Goal: Task Accomplishment & Management: Use online tool/utility

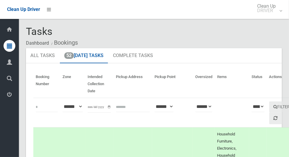
click at [7, 99] on icon at bounding box center [9, 94] width 5 height 12
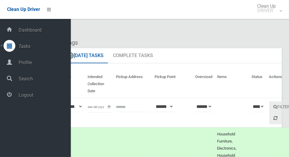
click at [144, 38] on ol "Dashboard Bookings" at bounding box center [154, 42] width 256 height 11
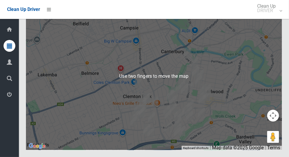
scroll to position [3236, 0]
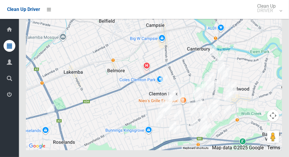
click at [7, 98] on icon at bounding box center [9, 94] width 5 height 12
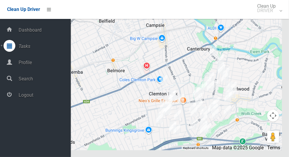
click at [52, 94] on span "Logout" at bounding box center [44, 95] width 54 height 6
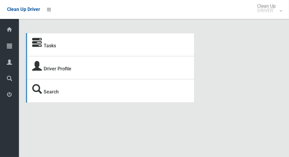
click at [7, 50] on icon at bounding box center [9, 46] width 5 height 12
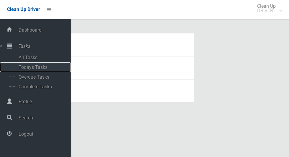
click at [47, 68] on span "Todays Tasks" at bounding box center [41, 67] width 49 height 6
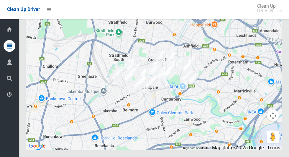
scroll to position [3153, 0]
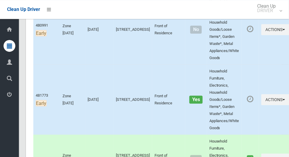
scroll to position [399, 0]
click at [7, 96] on icon at bounding box center [9, 94] width 5 height 12
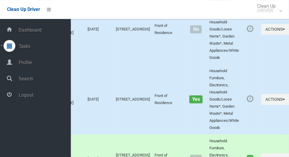
click at [54, 95] on span "Logout" at bounding box center [44, 95] width 54 height 6
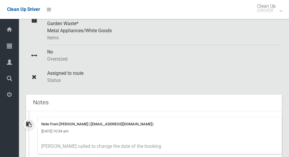
scroll to position [155, 0]
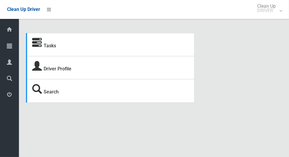
click at [11, 44] on icon at bounding box center [9, 46] width 5 height 12
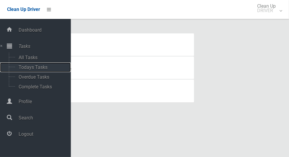
click at [40, 66] on span "Todays Tasks" at bounding box center [41, 67] width 49 height 6
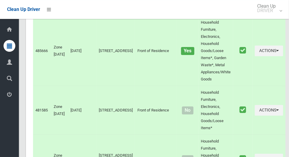
scroll to position [2836, 0]
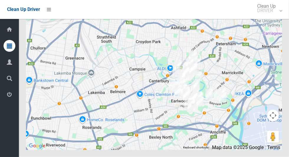
click at [12, 100] on icon at bounding box center [9, 94] width 5 height 12
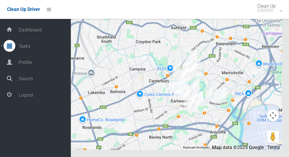
click at [40, 97] on span "Logout" at bounding box center [44, 95] width 54 height 6
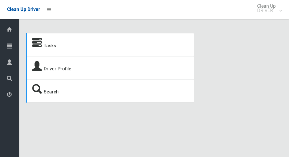
click at [7, 45] on icon at bounding box center [9, 46] width 5 height 12
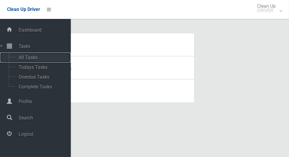
click at [37, 55] on span "All Tasks" at bounding box center [41, 58] width 49 height 6
click at [44, 69] on span "Todays Tasks" at bounding box center [41, 67] width 49 height 6
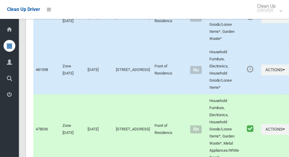
scroll to position [3359, 0]
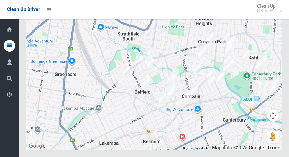
click at [41, 36] on div at bounding box center [154, 75] width 256 height 147
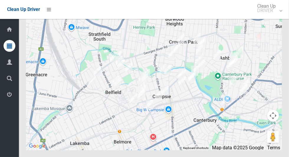
click at [7, 95] on icon at bounding box center [9, 94] width 5 height 12
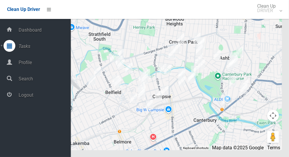
click at [41, 91] on link "Logout" at bounding box center [35, 94] width 71 height 13
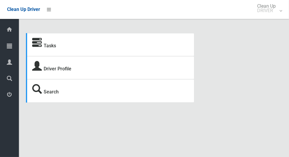
click at [11, 46] on icon at bounding box center [9, 46] width 5 height 12
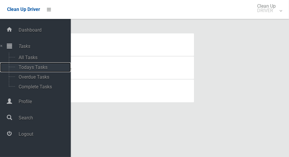
click at [47, 66] on span "Todays Tasks" at bounding box center [41, 67] width 49 height 6
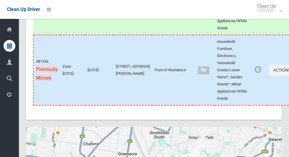
scroll to position [3236, 0]
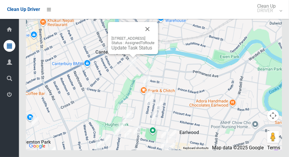
click at [155, 36] on button "Close" at bounding box center [147, 29] width 14 height 14
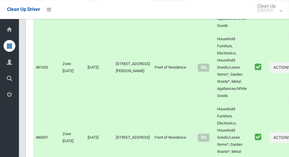
scroll to position [0, 0]
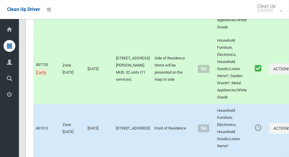
scroll to position [2923, 0]
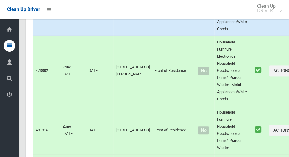
click at [162, 101] on td "Front of Residence" at bounding box center [172, 71] width 41 height 70
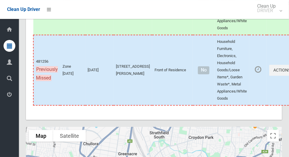
scroll to position [3236, 0]
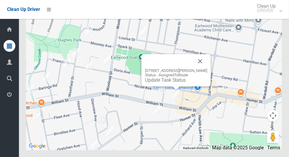
click at [197, 68] on button "Close" at bounding box center [200, 61] width 14 height 14
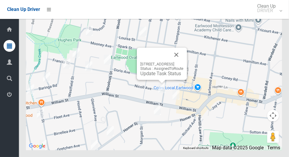
click at [183, 62] on button "Close" at bounding box center [176, 54] width 14 height 14
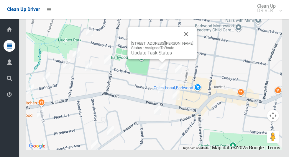
click at [185, 41] on button "Close" at bounding box center [186, 34] width 14 height 14
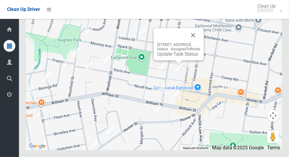
click at [200, 42] on button "Close" at bounding box center [193, 35] width 14 height 14
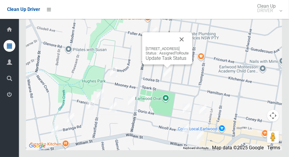
click at [189, 46] on button "Close" at bounding box center [182, 39] width 14 height 14
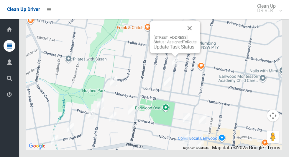
click at [195, 35] on button "Close" at bounding box center [190, 28] width 14 height 14
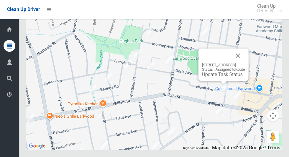
click at [245, 63] on button "Close" at bounding box center [238, 55] width 14 height 14
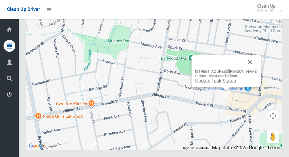
click at [255, 69] on button "Close" at bounding box center [250, 62] width 14 height 14
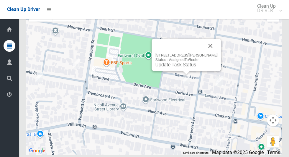
scroll to position [3224, 0]
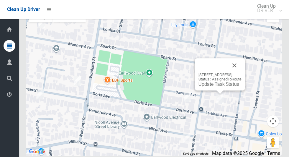
click at [242, 72] on button "Close" at bounding box center [234, 65] width 14 height 14
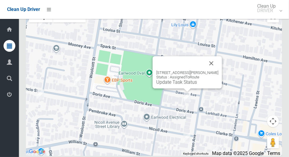
click at [216, 70] on button "Close" at bounding box center [211, 63] width 14 height 14
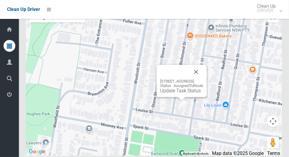
click at [203, 79] on button "Close" at bounding box center [196, 72] width 14 height 14
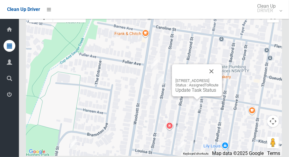
click at [219, 78] on button "Close" at bounding box center [211, 71] width 14 height 14
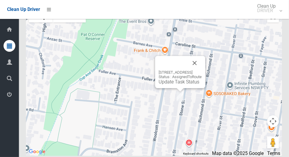
click at [202, 70] on button "Close" at bounding box center [195, 63] width 14 height 14
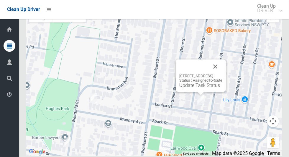
click at [222, 73] on button "Close" at bounding box center [215, 66] width 14 height 14
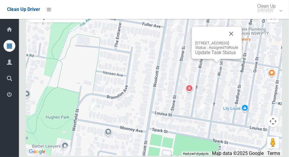
click at [238, 41] on button "Close" at bounding box center [231, 34] width 14 height 14
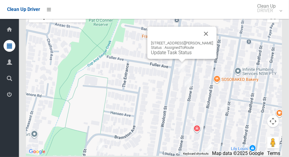
click at [210, 41] on button "Close" at bounding box center [206, 34] width 14 height 14
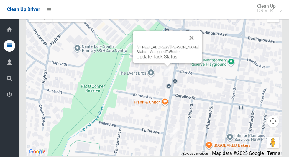
click at [194, 45] on button "Close" at bounding box center [192, 38] width 14 height 14
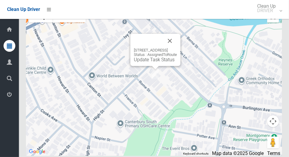
click at [177, 48] on button "Close" at bounding box center [170, 41] width 14 height 14
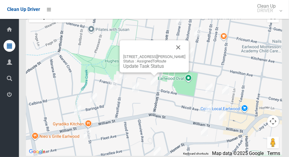
click at [183, 54] on button "Close" at bounding box center [178, 47] width 14 height 14
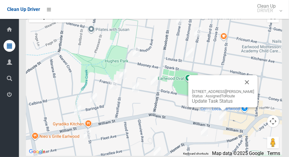
click at [251, 89] on button "Close" at bounding box center [247, 82] width 14 height 14
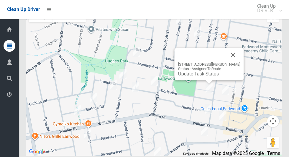
click at [238, 62] on button "Close" at bounding box center [233, 55] width 14 height 14
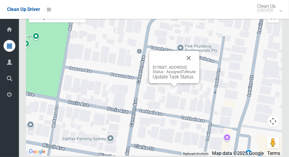
click at [196, 65] on button "Close" at bounding box center [189, 58] width 14 height 14
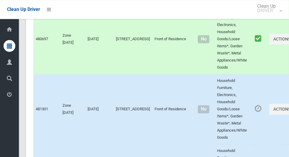
scroll to position [0, 0]
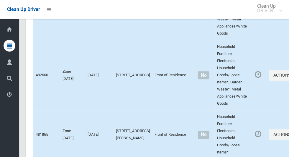
scroll to position [3236, 0]
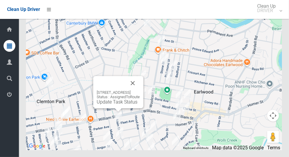
click at [140, 90] on button "Close" at bounding box center [133, 83] width 14 height 14
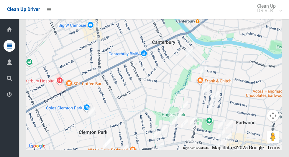
click at [7, 98] on icon at bounding box center [9, 94] width 5 height 12
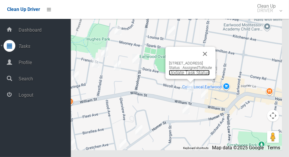
click at [187, 75] on link "Update Task Status" at bounding box center [189, 73] width 41 height 6
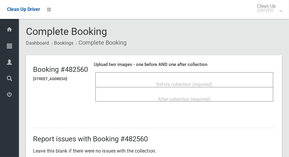
click at [213, 78] on div "Before collection (required)" at bounding box center [184, 83] width 165 height 11
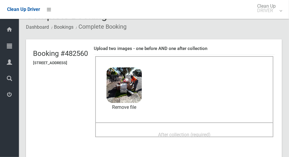
scroll to position [13, 0]
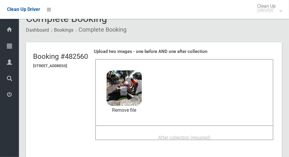
click at [211, 134] on span "After collection (required)" at bounding box center [184, 137] width 52 height 6
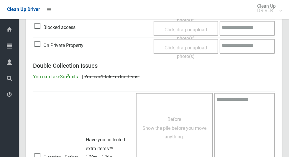
scroll to position [482, 0]
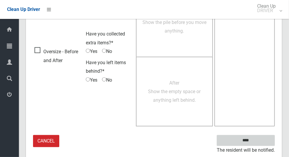
click at [256, 137] on input "****" at bounding box center [246, 140] width 58 height 11
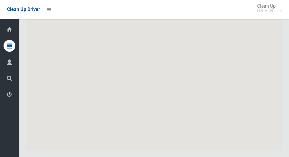
scroll to position [3236, 0]
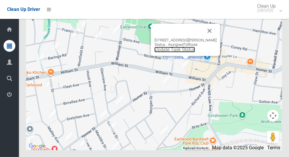
click at [179, 52] on link "Update Task Status" at bounding box center [175, 50] width 41 height 6
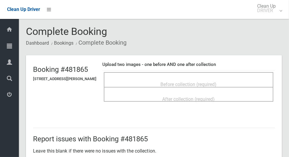
click at [186, 82] on span "Before collection (required)" at bounding box center [189, 84] width 56 height 6
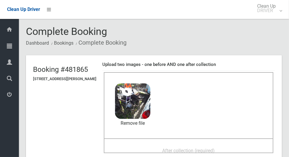
click at [238, 145] on div "After collection (required)" at bounding box center [188, 150] width 157 height 11
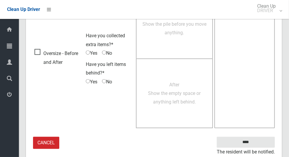
scroll to position [482, 0]
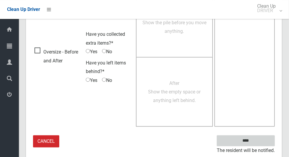
click at [263, 137] on input "****" at bounding box center [246, 140] width 58 height 11
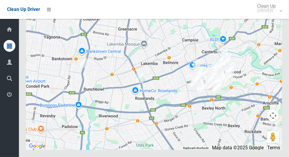
scroll to position [3166, 0]
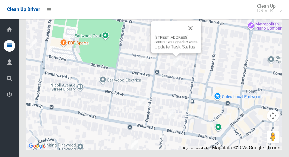
click at [198, 35] on button "Close" at bounding box center [190, 28] width 14 height 14
click at [174, 50] on link "Update Task Status" at bounding box center [175, 47] width 41 height 6
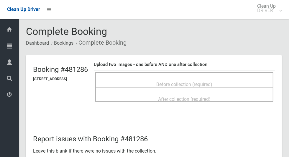
click at [212, 81] on span "Before collection (required)" at bounding box center [184, 84] width 56 height 6
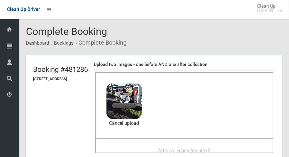
click at [229, 148] on div "After collection (required)" at bounding box center [184, 150] width 165 height 11
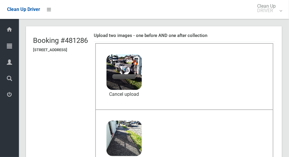
scroll to position [28, 0]
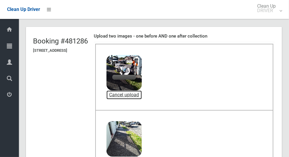
click at [142, 96] on link "Cancel upload" at bounding box center [123, 94] width 35 height 9
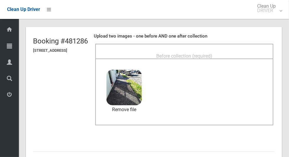
click at [228, 53] on div "Before collection (required)" at bounding box center [184, 55] width 165 height 11
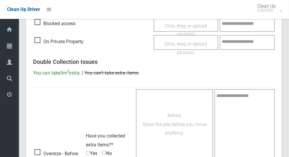
scroll to position [482, 0]
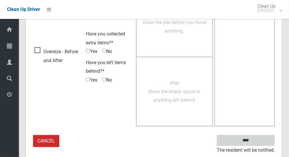
click at [262, 136] on input "****" at bounding box center [246, 140] width 58 height 11
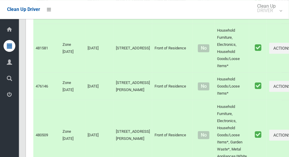
scroll to position [3166, 0]
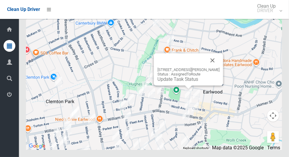
click at [211, 67] on button "Close" at bounding box center [213, 60] width 14 height 14
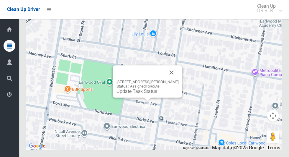
click at [146, 94] on div "2 Dawson Avenue, EARLWOOD NSW 2206 Status : AssignedToRoute Update Task Status" at bounding box center [147, 86] width 62 height 14
click at [139, 94] on div "2 Dawson Avenue, EARLWOOD NSW 2206 Status : AssignedToRoute Update Task Status" at bounding box center [147, 86] width 62 height 14
click at [143, 94] on link "Update Task Status" at bounding box center [136, 91] width 41 height 6
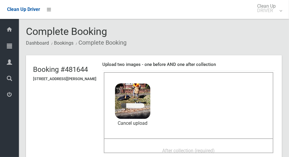
click at [230, 145] on div "After collection (required)" at bounding box center [188, 150] width 157 height 11
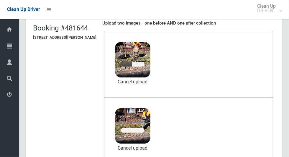
scroll to position [42, 0]
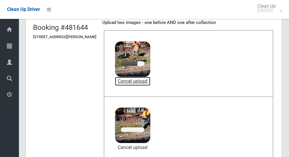
click at [145, 83] on link "Cancel upload" at bounding box center [132, 81] width 35 height 9
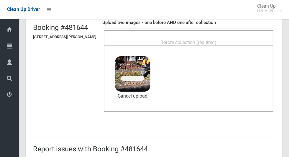
click at [234, 37] on div "Before collection (required)" at bounding box center [188, 42] width 157 height 11
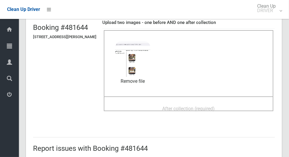
click at [202, 106] on span "After collection (required)" at bounding box center [188, 109] width 52 height 6
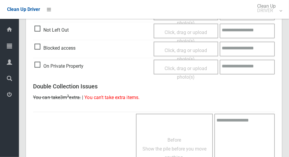
scroll to position [482, 0]
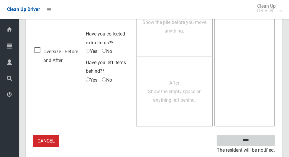
click at [259, 138] on input "****" at bounding box center [246, 140] width 58 height 11
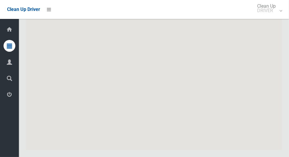
scroll to position [3166, 0]
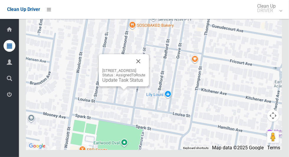
click at [145, 68] on button "Close" at bounding box center [138, 61] width 14 height 14
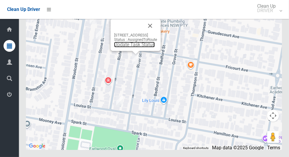
click at [134, 47] on link "Update Task Status" at bounding box center [134, 45] width 41 height 6
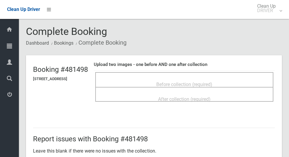
click at [197, 83] on span "Before collection (required)" at bounding box center [184, 84] width 56 height 6
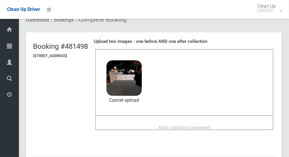
scroll to position [23, 0]
click at [224, 122] on div "After collection (required)" at bounding box center [184, 127] width 165 height 11
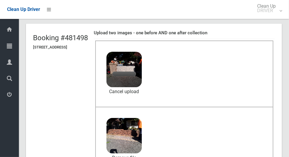
scroll to position [32, 0]
click at [137, 91] on link "Cancel upload" at bounding box center [123, 91] width 35 height 9
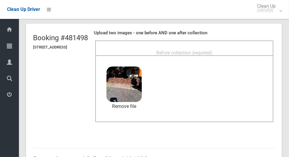
click at [203, 50] on span "Before collection (required)" at bounding box center [184, 53] width 56 height 6
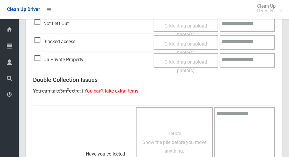
scroll to position [482, 0]
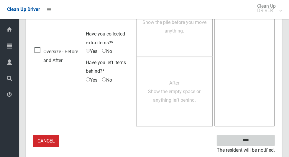
click at [261, 142] on input "****" at bounding box center [246, 140] width 58 height 11
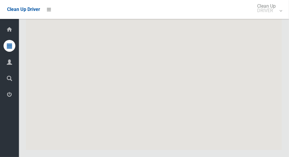
scroll to position [3166, 0]
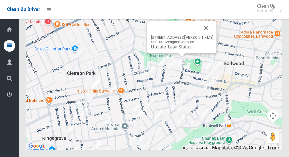
click at [206, 35] on button "Close" at bounding box center [206, 28] width 14 height 14
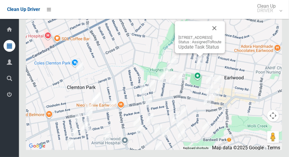
click at [221, 35] on button "Close" at bounding box center [214, 28] width 14 height 14
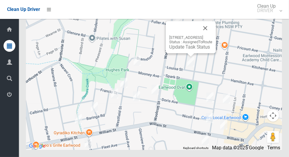
click at [212, 35] on button "Close" at bounding box center [205, 28] width 14 height 14
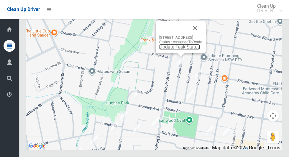
click at [182, 50] on link "Update Task Status" at bounding box center [179, 47] width 41 height 6
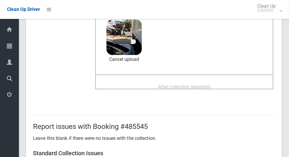
scroll to position [64, 0]
click at [235, 83] on div "After collection (required)" at bounding box center [184, 86] width 165 height 11
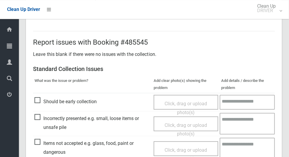
scroll to position [482, 0]
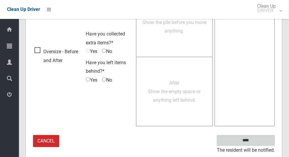
click at [256, 139] on input "****" at bounding box center [246, 140] width 58 height 11
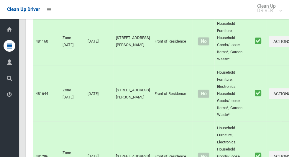
scroll to position [3166, 0]
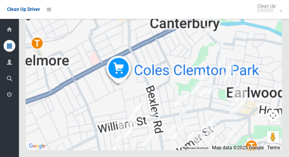
click at [231, 91] on div at bounding box center [154, 75] width 256 height 147
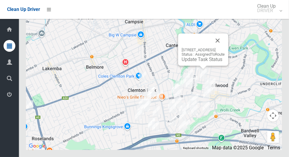
click at [200, 62] on div "90 Richmond Street, EARLWOOD NSW 2206 Status : AssignedToRoute Update Task Stat…" at bounding box center [203, 54] width 43 height 14
click at [196, 62] on link "Update Task Status" at bounding box center [202, 59] width 41 height 6
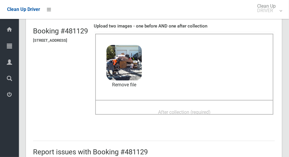
scroll to position [40, 0]
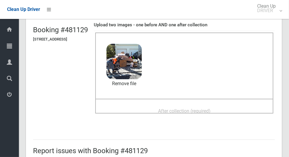
click at [232, 107] on div "After collection (required)" at bounding box center [184, 110] width 165 height 11
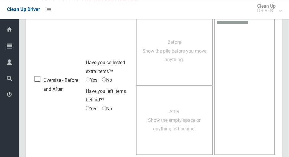
scroll to position [482, 0]
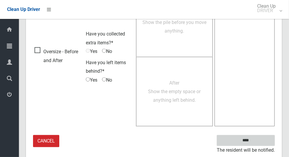
click at [256, 141] on input "****" at bounding box center [246, 140] width 58 height 11
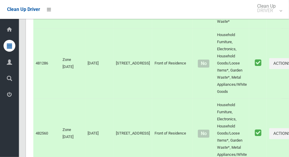
scroll to position [3166, 0]
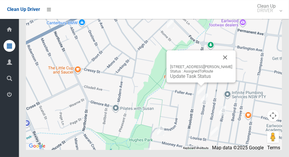
click at [203, 79] on div "[STREET_ADDRESS][PERSON_NAME] Status : AssignedToRoute Update Task Status" at bounding box center [201, 71] width 62 height 14
click at [195, 79] on link "Update Task Status" at bounding box center [190, 76] width 41 height 6
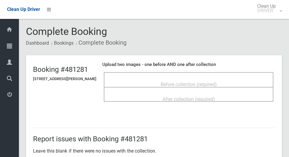
click at [217, 81] on span "Before collection (required)" at bounding box center [189, 84] width 56 height 6
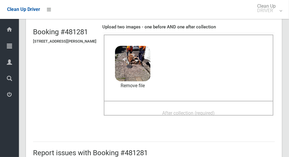
scroll to position [38, 0]
click at [215, 111] on span "After collection (required)" at bounding box center [188, 113] width 52 height 6
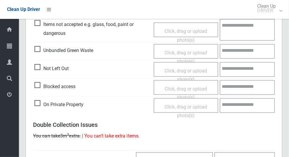
scroll to position [482, 0]
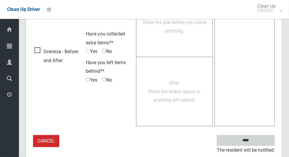
click at [262, 140] on input "****" at bounding box center [246, 140] width 58 height 11
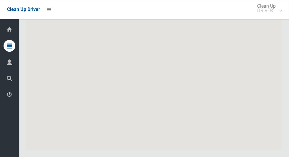
scroll to position [3166, 0]
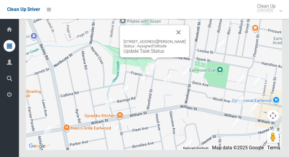
click at [184, 39] on button "Close" at bounding box center [179, 32] width 14 height 14
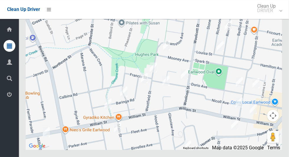
scroll to position [3159, 0]
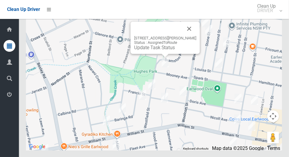
click at [196, 36] on button "Close" at bounding box center [189, 29] width 14 height 14
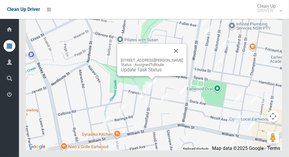
click at [178, 58] on button "Close" at bounding box center [176, 51] width 14 height 14
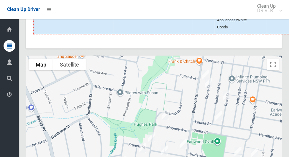
scroll to position [3166, 0]
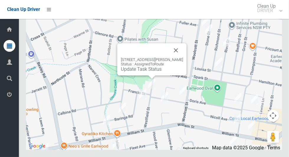
click at [183, 57] on button "Close" at bounding box center [176, 50] width 14 height 14
click at [181, 57] on button "Close" at bounding box center [176, 50] width 14 height 14
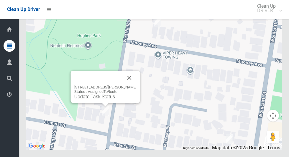
click at [105, 99] on link "Update Task Status" at bounding box center [94, 96] width 41 height 6
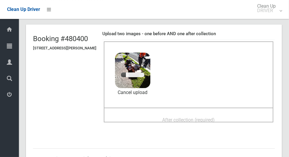
scroll to position [30, 0]
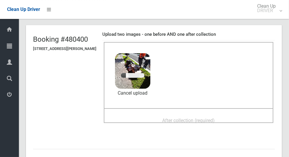
click at [215, 117] on span "After collection (required)" at bounding box center [188, 120] width 52 height 6
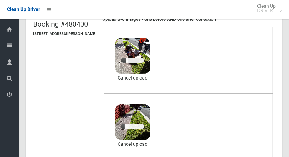
scroll to position [45, 0]
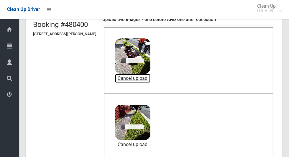
click at [150, 77] on link "Cancel upload" at bounding box center [132, 78] width 35 height 9
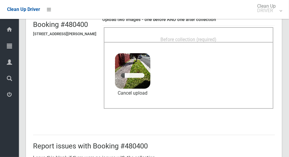
click at [239, 35] on div "Before collection (required)" at bounding box center [188, 39] width 157 height 11
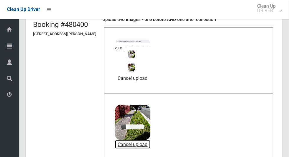
click at [150, 143] on link "Cancel upload" at bounding box center [132, 144] width 35 height 9
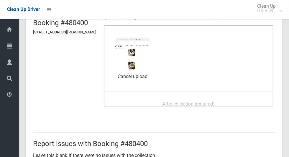
scroll to position [46, 0]
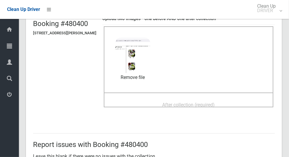
click at [246, 100] on div "After collection (required)" at bounding box center [188, 104] width 157 height 11
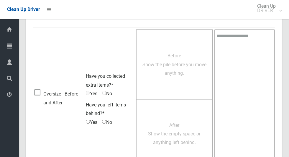
scroll to position [482, 0]
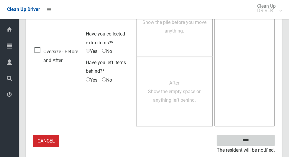
click at [262, 138] on input "****" at bounding box center [246, 140] width 58 height 11
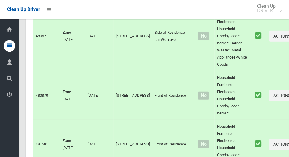
scroll to position [3166, 0]
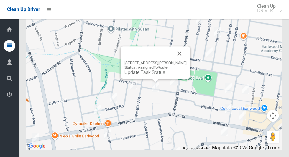
click at [187, 60] on button "Close" at bounding box center [180, 53] width 14 height 14
click at [152, 75] on link "Update Task Status" at bounding box center [144, 72] width 41 height 6
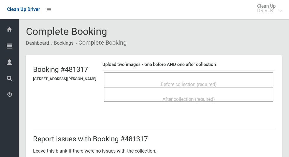
click at [217, 81] on span "Before collection (required)" at bounding box center [189, 84] width 56 height 6
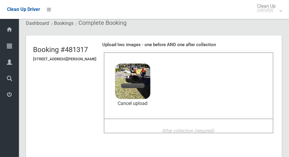
scroll to position [22, 0]
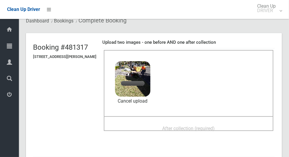
click at [223, 122] on div "After collection (required)" at bounding box center [188, 127] width 157 height 11
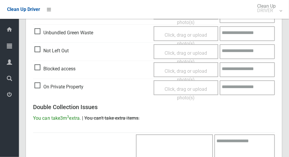
scroll to position [482, 0]
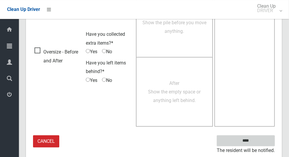
click at [256, 138] on input "****" at bounding box center [246, 140] width 58 height 11
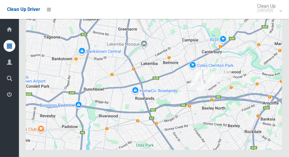
scroll to position [3166, 0]
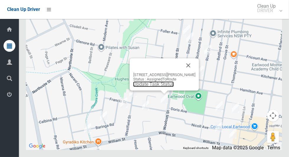
click at [164, 87] on link "Update Task Status" at bounding box center [153, 84] width 41 height 6
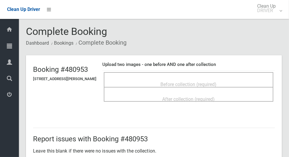
click at [235, 80] on div "Before collection (required)" at bounding box center [188, 83] width 157 height 11
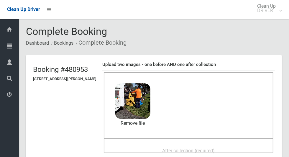
click at [227, 149] on div "After collection (required)" at bounding box center [188, 150] width 157 height 11
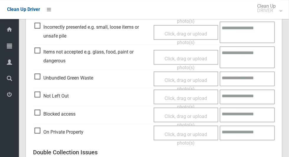
scroll to position [482, 0]
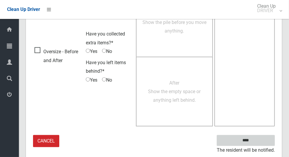
click at [256, 144] on input "****" at bounding box center [246, 140] width 58 height 11
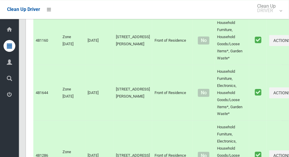
scroll to position [3166, 0]
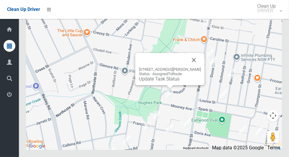
click at [201, 67] on button "Close" at bounding box center [194, 60] width 14 height 14
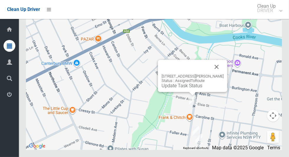
click at [222, 74] on button "Close" at bounding box center [217, 67] width 14 height 14
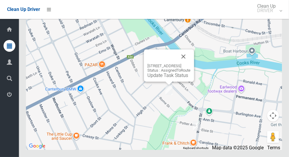
click at [191, 63] on button "Close" at bounding box center [183, 56] width 14 height 14
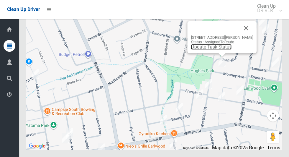
click at [216, 50] on link "Update Task Status" at bounding box center [211, 47] width 41 height 6
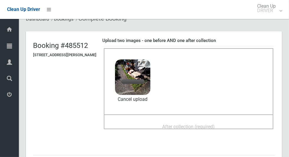
scroll to position [25, 0]
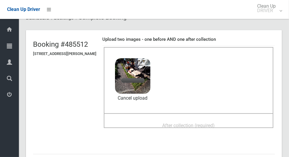
click at [236, 119] on div "After collection (required)" at bounding box center [188, 124] width 157 height 11
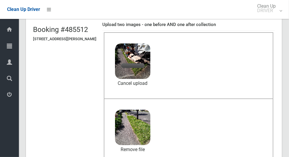
scroll to position [40, 0]
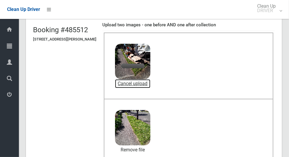
click at [150, 86] on link "Cancel upload" at bounding box center [132, 83] width 35 height 9
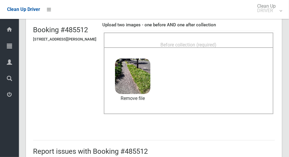
click at [233, 40] on div "Before collection (required)" at bounding box center [188, 44] width 157 height 11
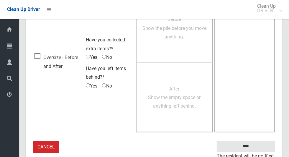
scroll to position [482, 0]
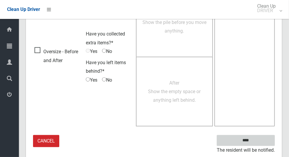
click at [256, 140] on input "****" at bounding box center [246, 140] width 58 height 11
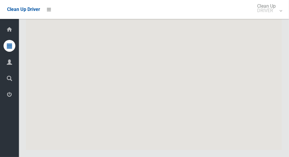
scroll to position [3166, 0]
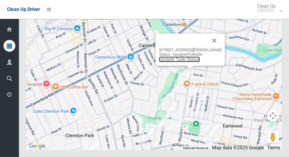
click at [186, 62] on link "Update Task Status" at bounding box center [179, 59] width 41 height 6
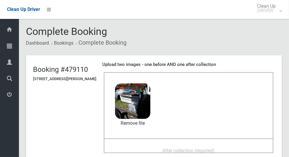
scroll to position [34, 0]
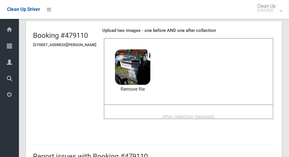
click at [215, 114] on span "After collection (required)" at bounding box center [188, 117] width 52 height 6
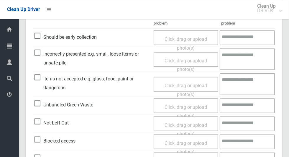
scroll to position [482, 0]
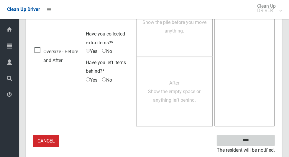
click at [256, 137] on input "****" at bounding box center [246, 140] width 58 height 11
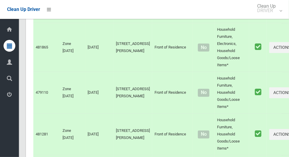
scroll to position [3166, 0]
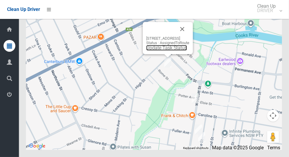
click at [166, 50] on link "Update Task Status" at bounding box center [166, 48] width 41 height 6
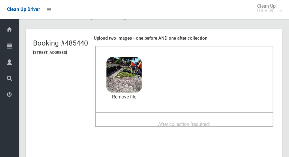
scroll to position [30, 0]
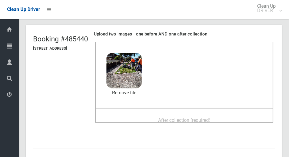
click at [211, 117] on span "After collection (required)" at bounding box center [184, 120] width 52 height 6
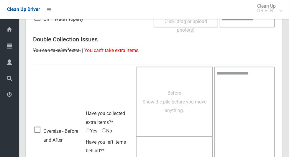
scroll to position [482, 0]
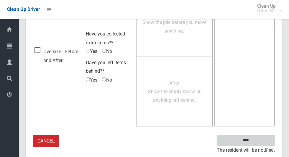
click at [256, 144] on input "****" at bounding box center [246, 140] width 58 height 11
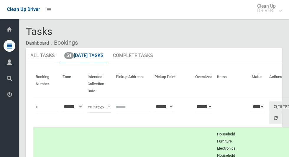
click at [12, 97] on icon at bounding box center [9, 94] width 5 height 12
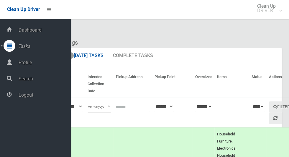
click at [51, 95] on span "Logout" at bounding box center [44, 95] width 54 height 6
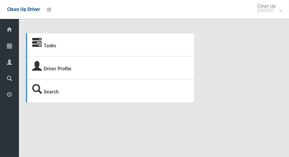
click at [7, 48] on icon at bounding box center [9, 46] width 5 height 12
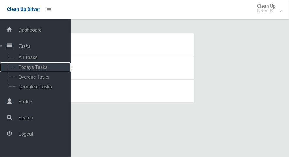
click at [46, 70] on span "Todays Tasks" at bounding box center [41, 67] width 49 height 6
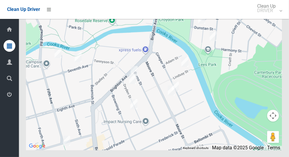
scroll to position [3350, 0]
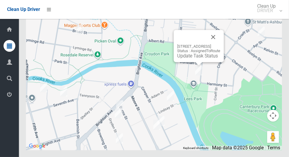
click at [220, 44] on button "Close" at bounding box center [213, 37] width 14 height 14
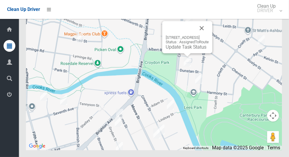
click at [209, 35] on button "Close" at bounding box center [202, 28] width 14 height 14
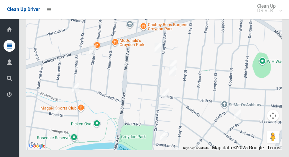
scroll to position [3339, 0]
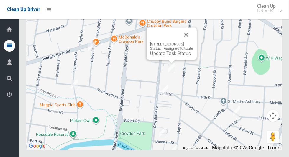
click at [193, 42] on button "Close" at bounding box center [186, 34] width 14 height 14
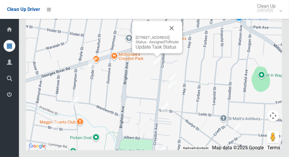
click at [179, 35] on button "Close" at bounding box center [172, 28] width 14 height 14
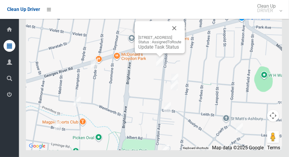
click at [181, 35] on button "Close" at bounding box center [174, 28] width 14 height 14
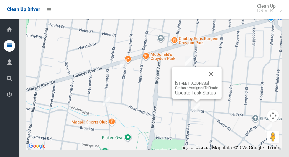
click at [218, 81] on button "Close" at bounding box center [211, 74] width 14 height 14
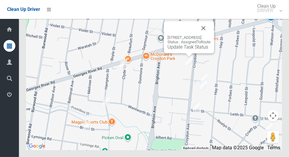
click at [211, 35] on button "Close" at bounding box center [203, 28] width 14 height 14
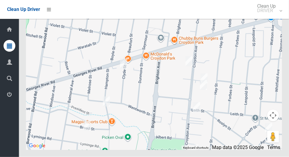
scroll to position [3359, 0]
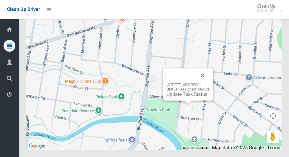
click at [210, 82] on button "Close" at bounding box center [203, 75] width 14 height 14
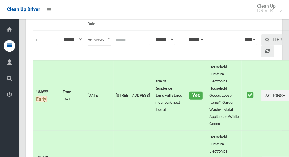
scroll to position [0, 0]
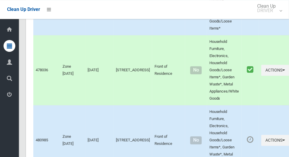
scroll to position [3359, 0]
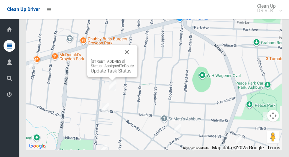
click at [134, 59] on button "Close" at bounding box center [127, 52] width 14 height 14
click at [98, 73] on div "[STREET_ADDRESS] Status : AssignedToRoute Update Task Status" at bounding box center [112, 66] width 43 height 14
click at [99, 73] on link "Update Task Status" at bounding box center [111, 71] width 41 height 6
click at [134, 59] on button "Close" at bounding box center [127, 52] width 14 height 14
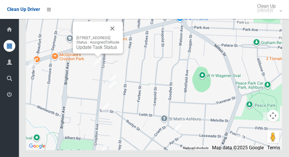
click at [93, 50] on link "Update Task Status" at bounding box center [96, 47] width 41 height 6
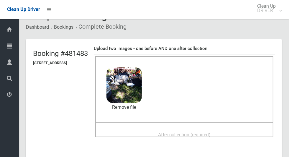
scroll to position [40, 0]
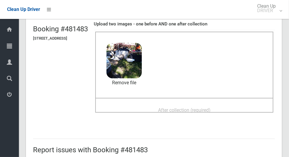
click at [211, 107] on span "After collection (required)" at bounding box center [184, 110] width 52 height 6
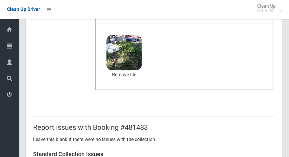
scroll to position [305, 0]
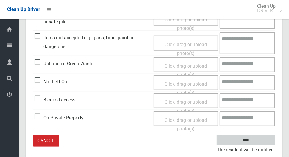
click at [262, 136] on input "****" at bounding box center [246, 139] width 58 height 11
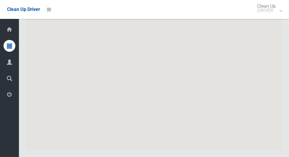
scroll to position [3359, 0]
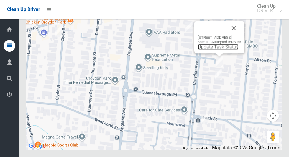
click at [212, 50] on link "Update Task Status" at bounding box center [218, 47] width 41 height 6
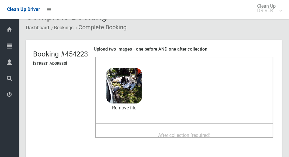
scroll to position [19, 0]
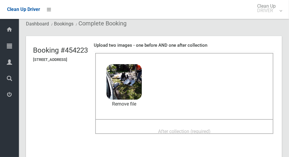
click at [211, 128] on span "After collection (required)" at bounding box center [184, 131] width 52 height 6
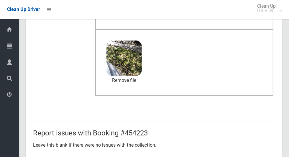
scroll to position [305, 0]
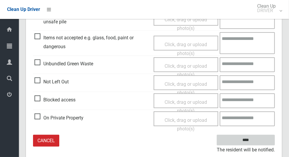
click at [256, 138] on input "****" at bounding box center [246, 139] width 58 height 11
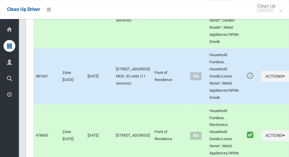
scroll to position [3359, 0]
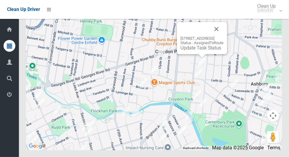
click at [186, 50] on link "Update Task Status" at bounding box center [200, 48] width 41 height 6
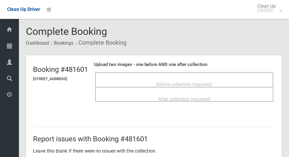
click at [248, 83] on div "Before collection (required)" at bounding box center [184, 83] width 165 height 11
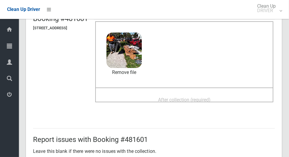
scroll to position [52, 0]
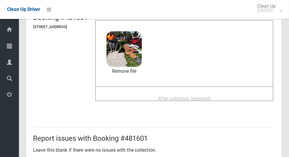
click at [236, 94] on div "After collection (required)" at bounding box center [184, 98] width 165 height 11
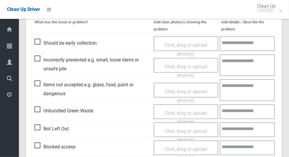
scroll to position [305, 0]
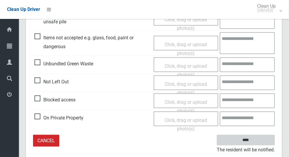
click at [262, 138] on input "****" at bounding box center [246, 139] width 58 height 11
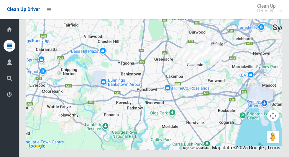
scroll to position [3359, 0]
